Goal: Task Accomplishment & Management: Manage account settings

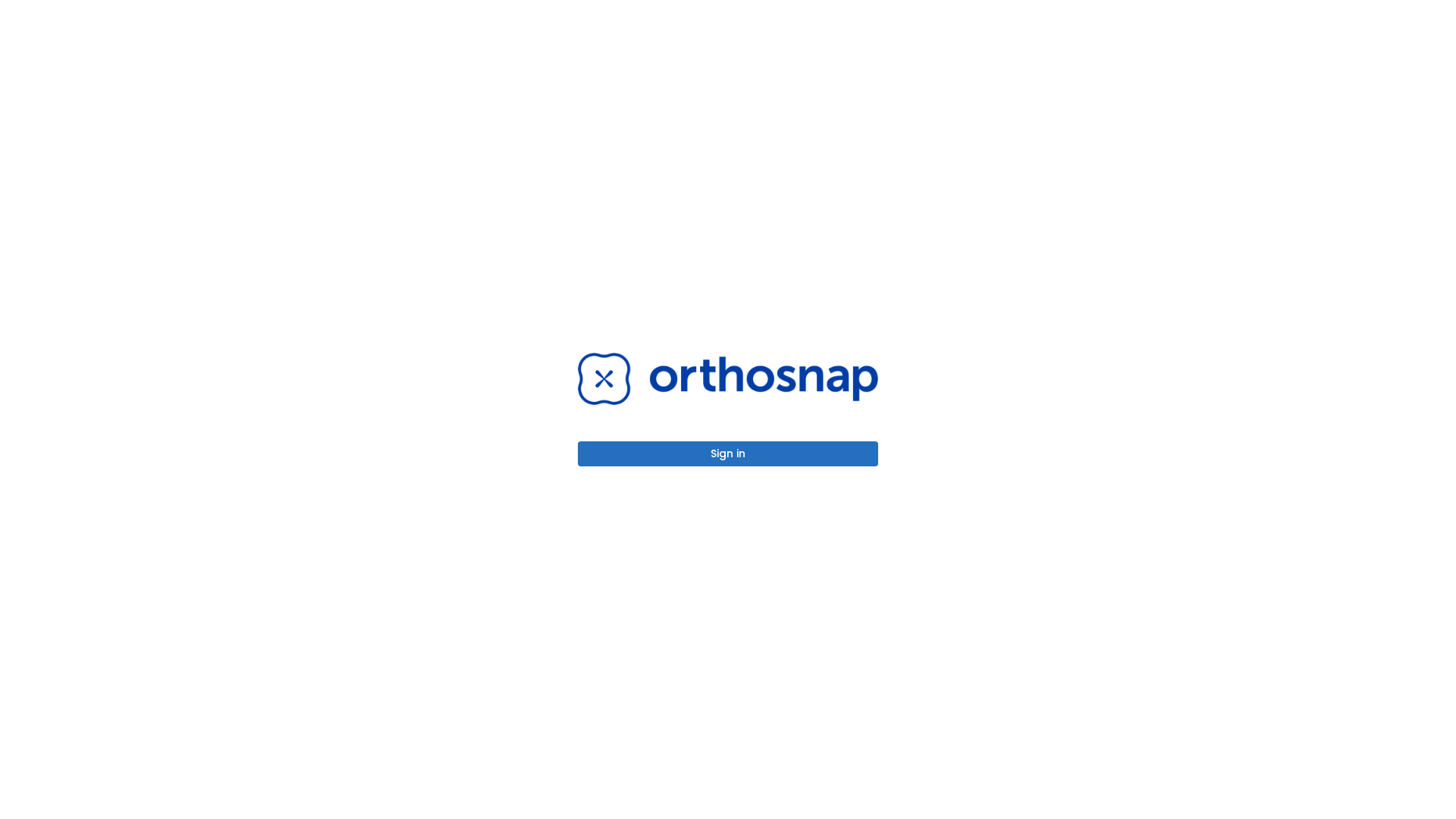
click at [728, 453] on button "Sign in" at bounding box center [727, 453] width 301 height 25
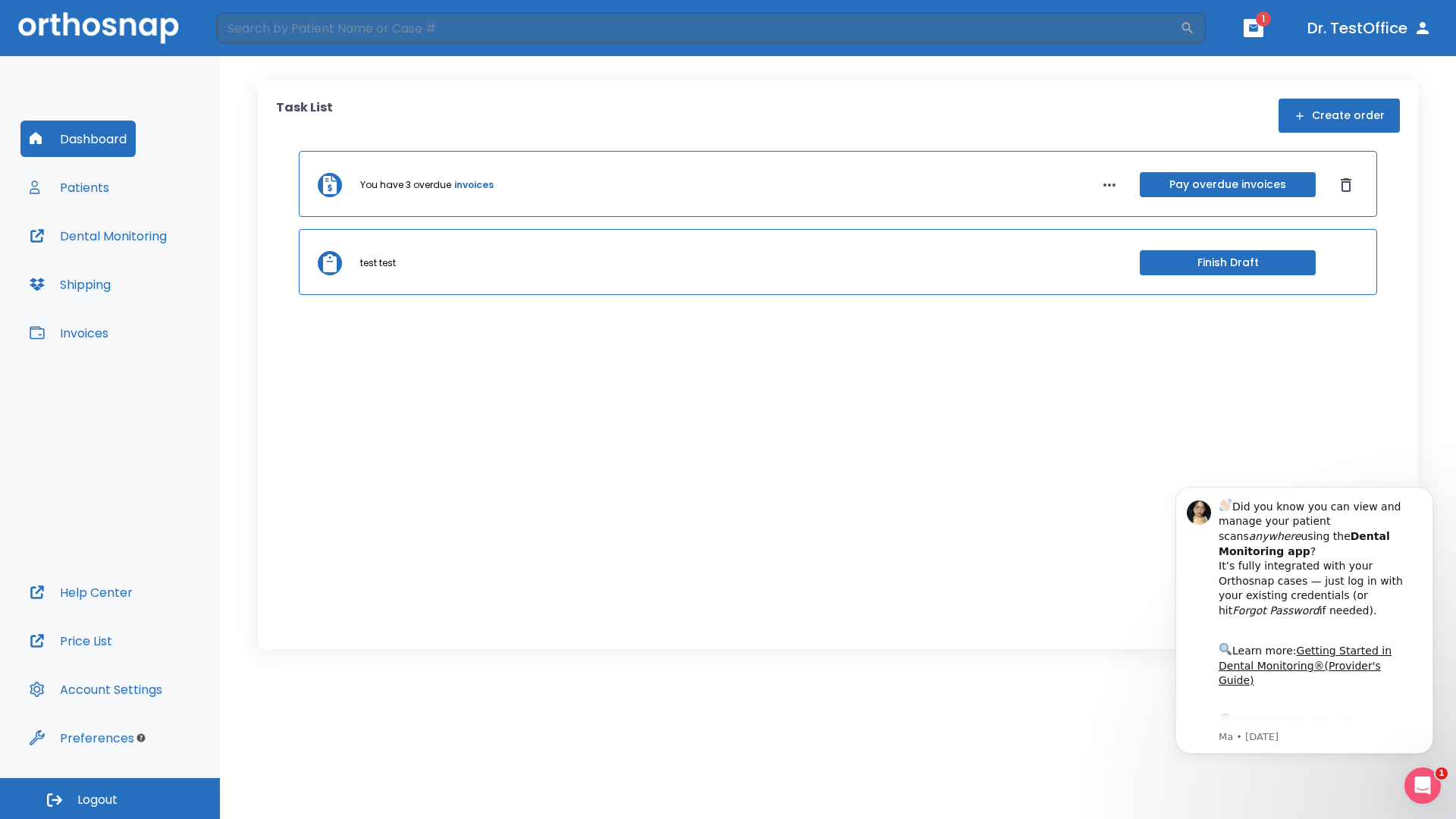
click at [110, 799] on span "Logout" at bounding box center [97, 800] width 40 height 17
